Goal: Navigation & Orientation: Find specific page/section

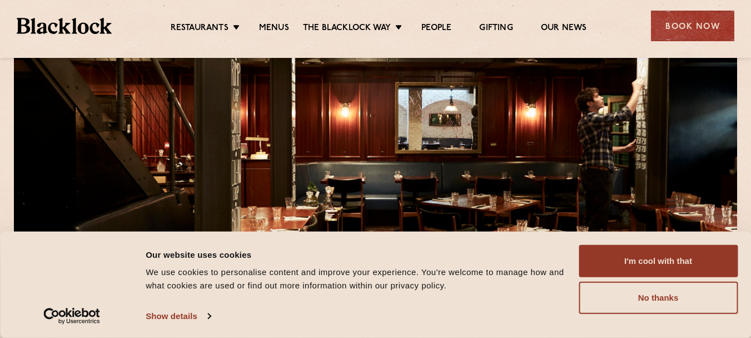
scroll to position [111, 0]
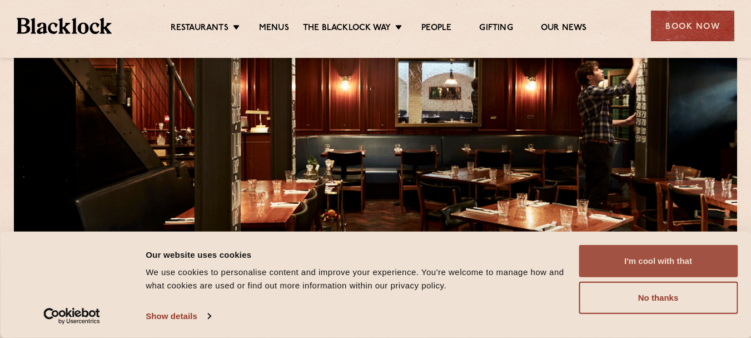
click at [622, 256] on button "I'm cool with that" at bounding box center [658, 261] width 159 height 32
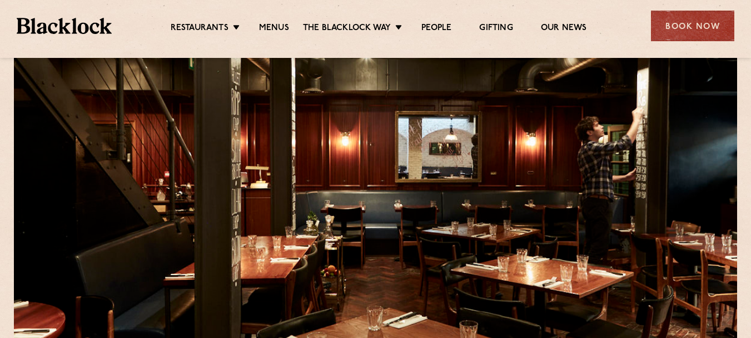
scroll to position [0, 0]
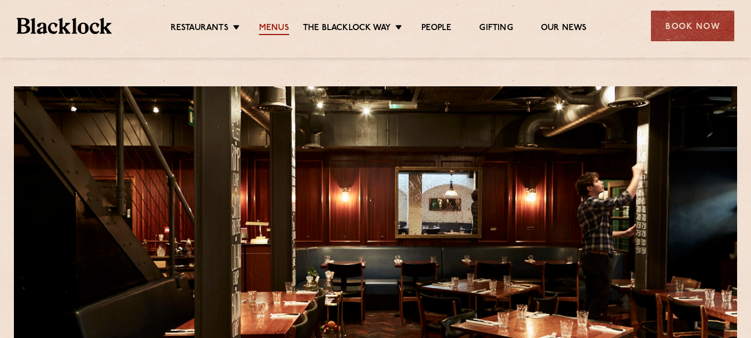
click at [286, 30] on link "Menus" at bounding box center [274, 29] width 30 height 12
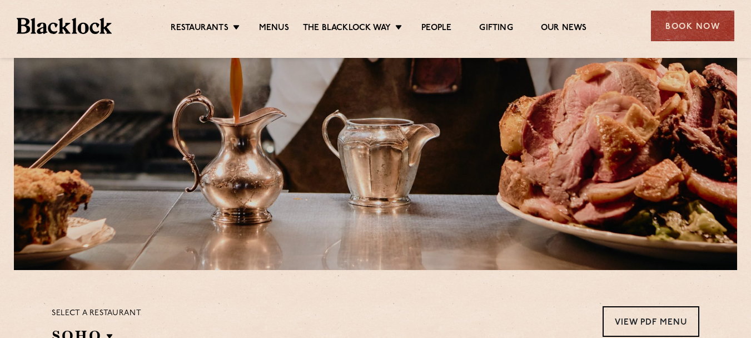
scroll to position [111, 0]
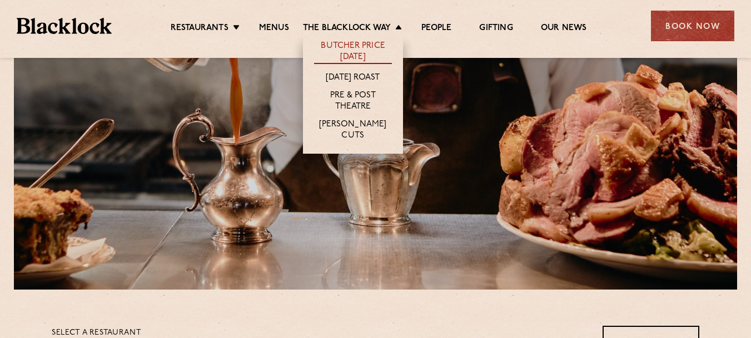
click at [373, 53] on link "Butcher Price [DATE]" at bounding box center [353, 52] width 78 height 23
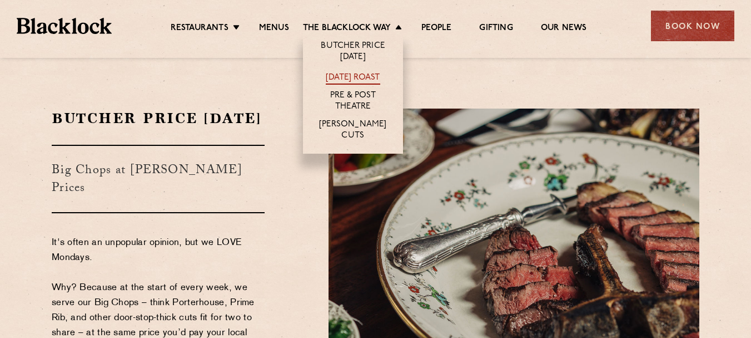
click at [363, 74] on link "[DATE] Roast" at bounding box center [353, 78] width 54 height 12
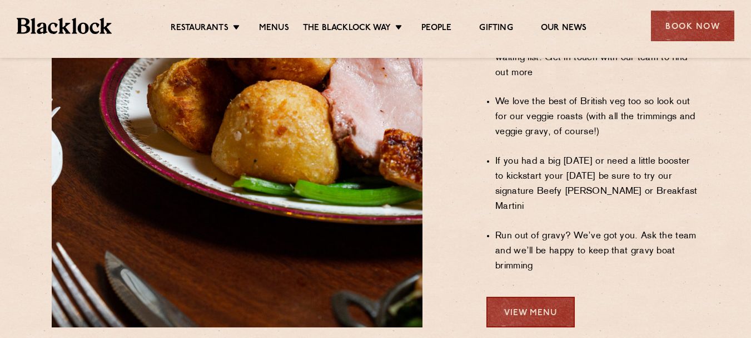
scroll to position [1004, 0]
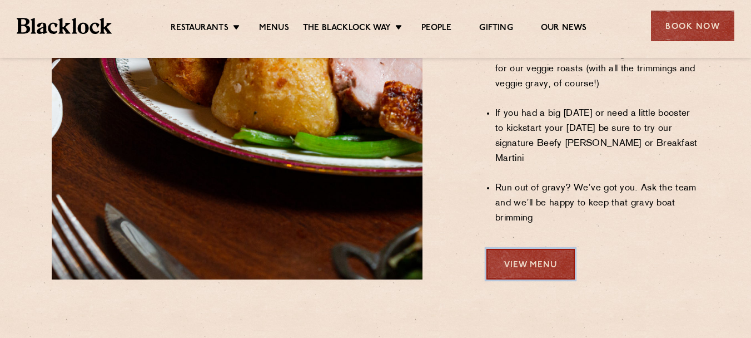
click at [567, 249] on link "View Menu" at bounding box center [531, 264] width 88 height 31
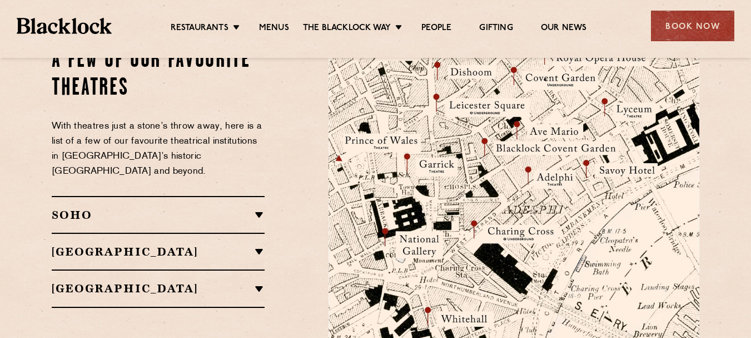
scroll to position [1337, 0]
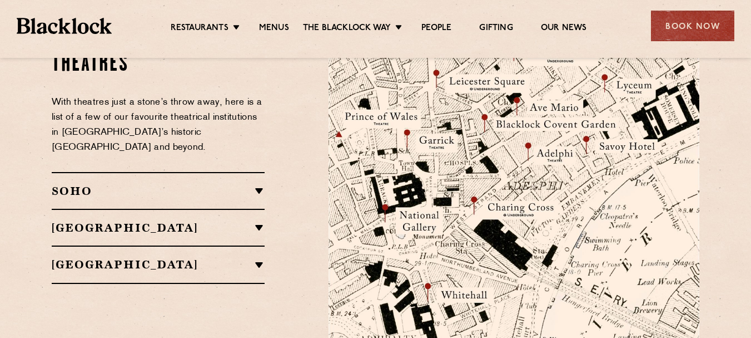
click at [257, 257] on h2 "[GEOGRAPHIC_DATA]" at bounding box center [158, 263] width 213 height 13
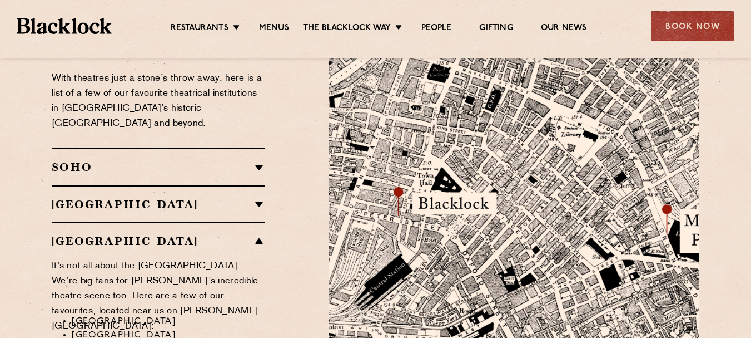
scroll to position [1281, 0]
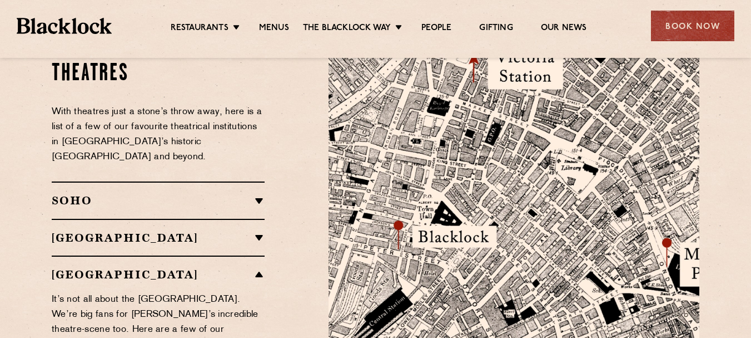
click at [261, 231] on h2 "[GEOGRAPHIC_DATA]" at bounding box center [158, 237] width 213 height 13
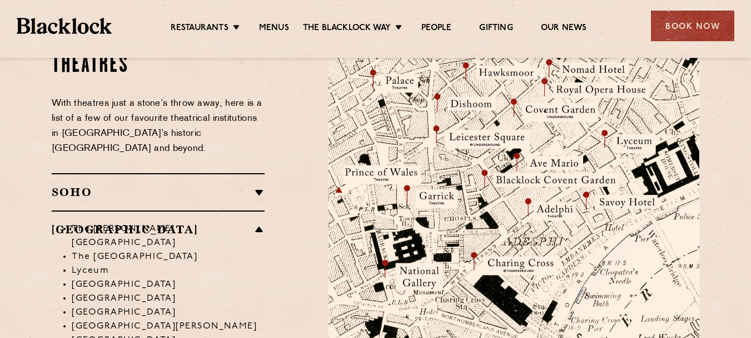
click at [261, 185] on h2 "SOHO" at bounding box center [158, 191] width 213 height 13
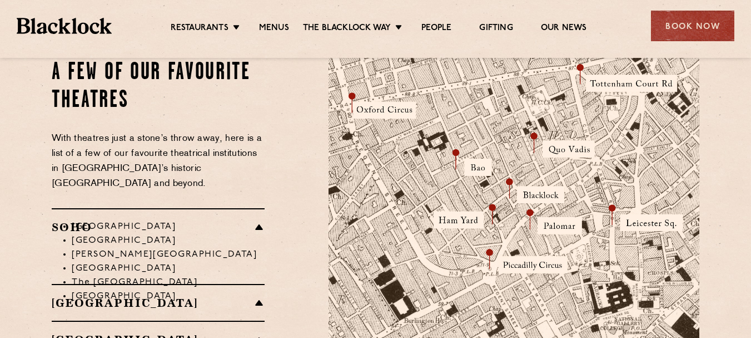
click at [259, 208] on div "SOHO Soho Place Theatre Sondheim Theatre Gielgud Theatre Lyric Theatre The Shaf…" at bounding box center [158, 246] width 213 height 76
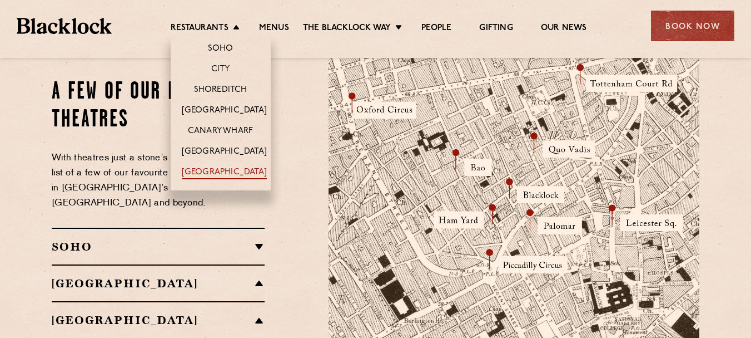
click at [221, 170] on link "[GEOGRAPHIC_DATA]" at bounding box center [224, 173] width 85 height 12
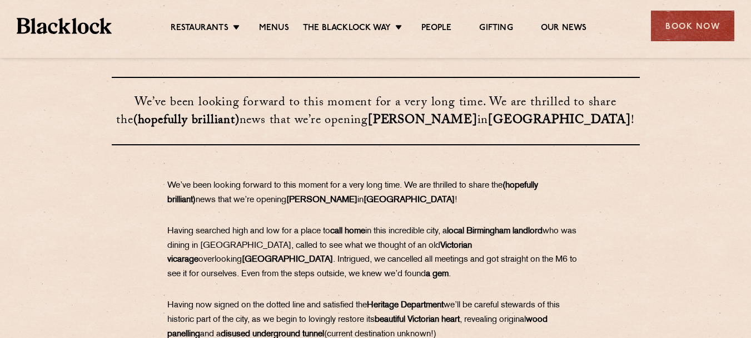
scroll to position [335, 0]
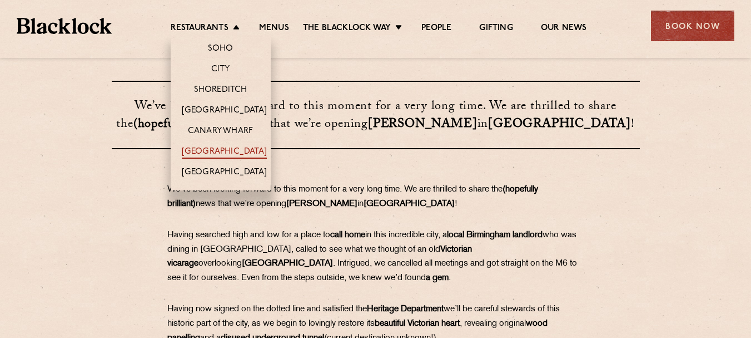
click at [229, 148] on link "[GEOGRAPHIC_DATA]" at bounding box center [224, 152] width 85 height 12
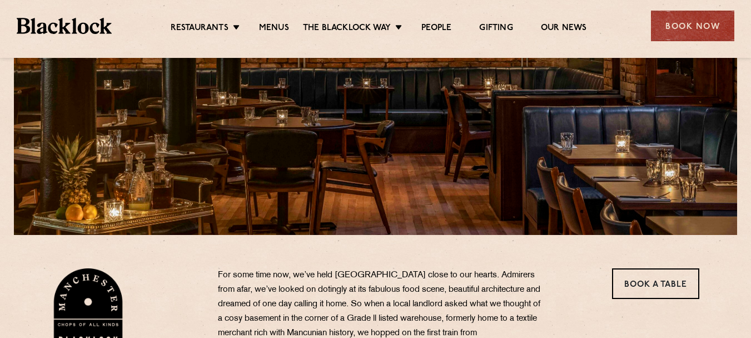
scroll to position [111, 0]
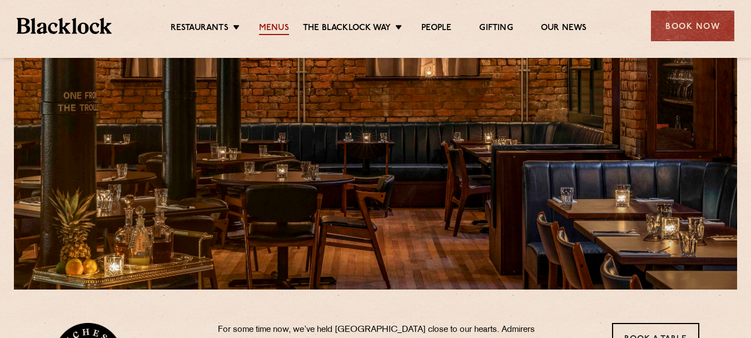
click at [281, 26] on link "Menus" at bounding box center [274, 29] width 30 height 12
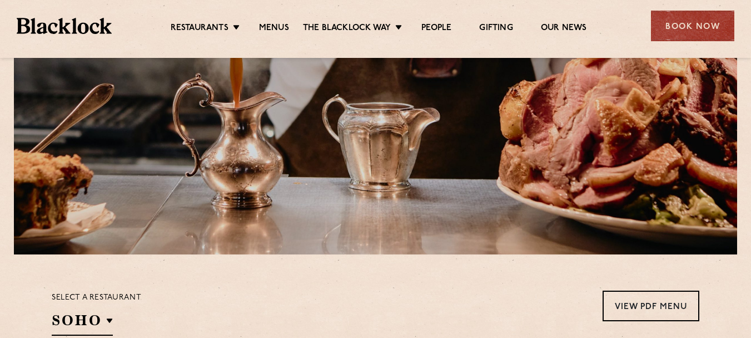
scroll to position [277, 0]
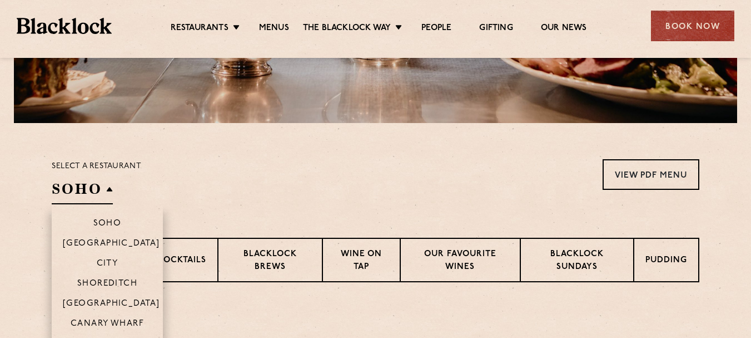
click at [111, 190] on h2 "SOHO" at bounding box center [82, 191] width 61 height 25
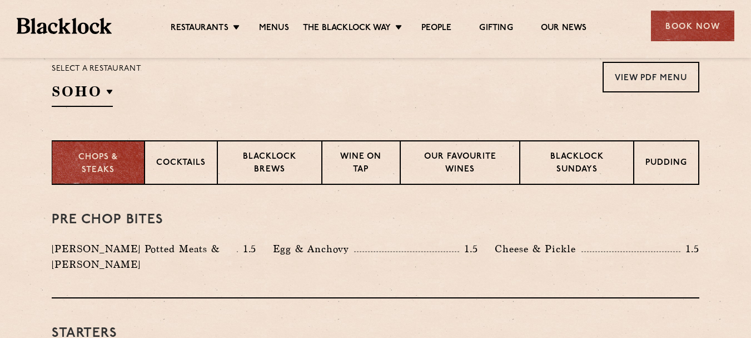
scroll to position [334, 0]
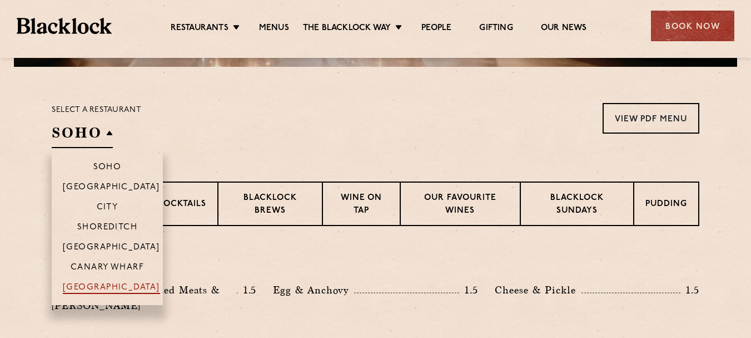
click at [102, 282] on li "[GEOGRAPHIC_DATA]" at bounding box center [107, 290] width 111 height 28
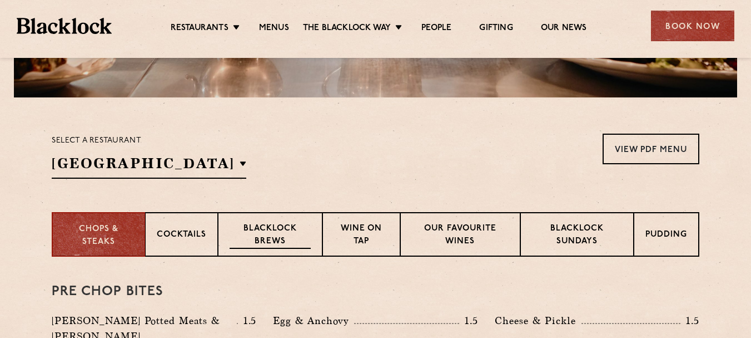
scroll to position [167, 0]
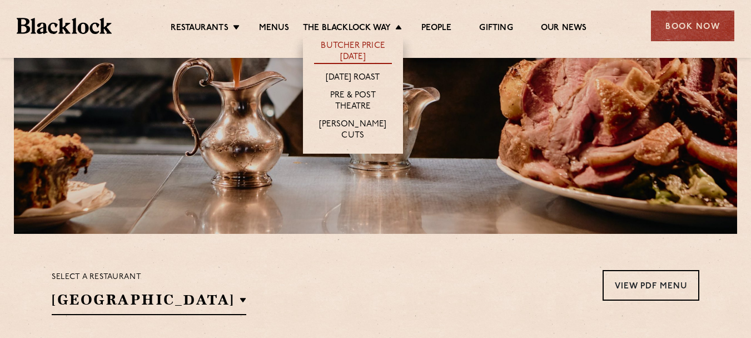
click at [372, 41] on link "Butcher Price [DATE]" at bounding box center [353, 52] width 78 height 23
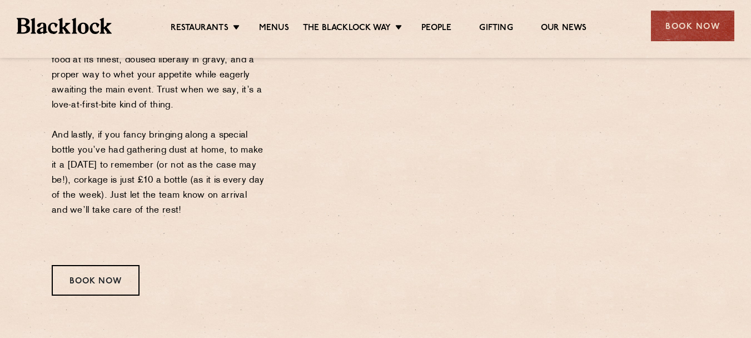
scroll to position [1393, 0]
